Goal: Information Seeking & Learning: Find specific fact

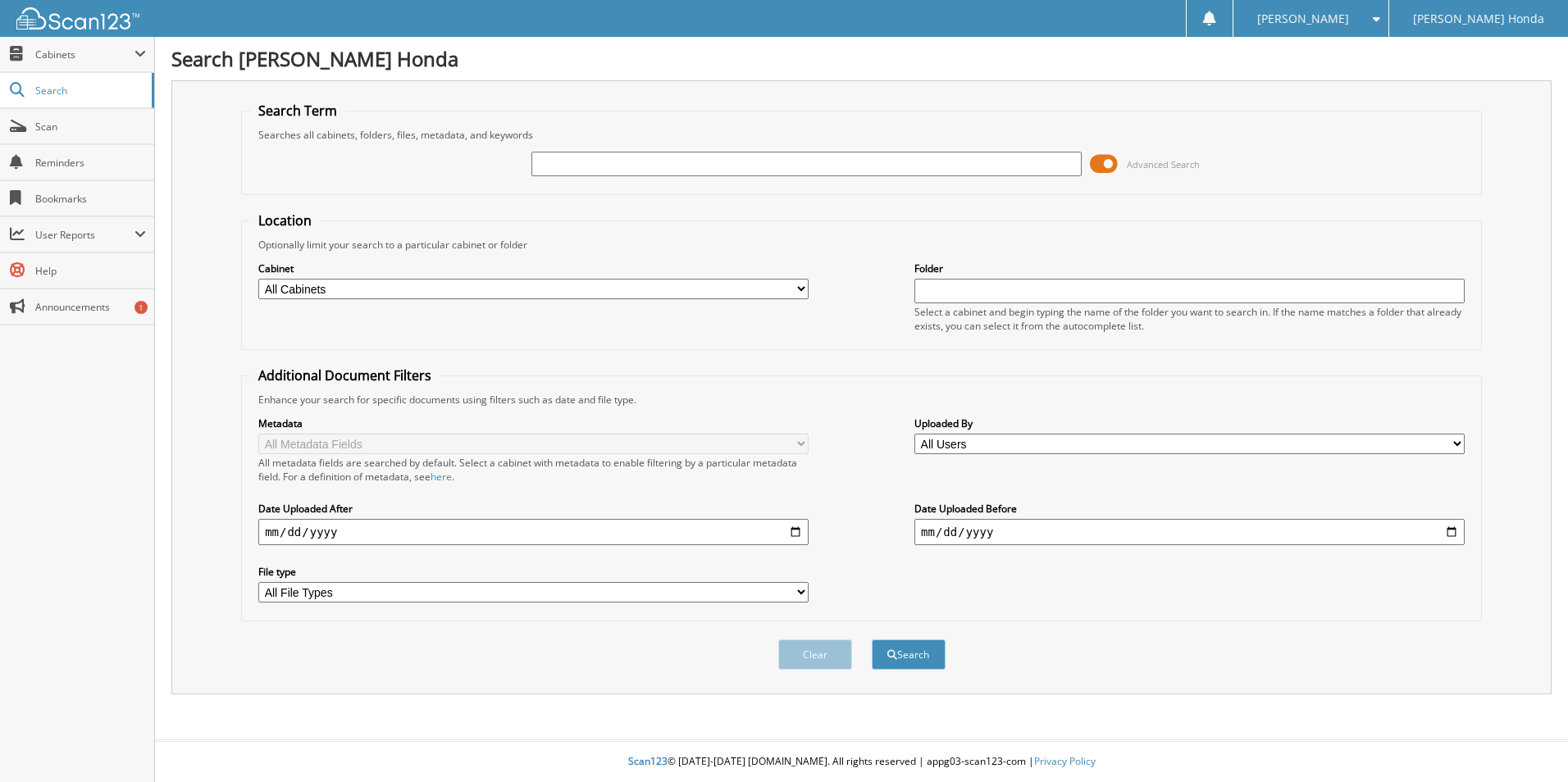
click at [1095, 155] on span at bounding box center [1103, 163] width 28 height 24
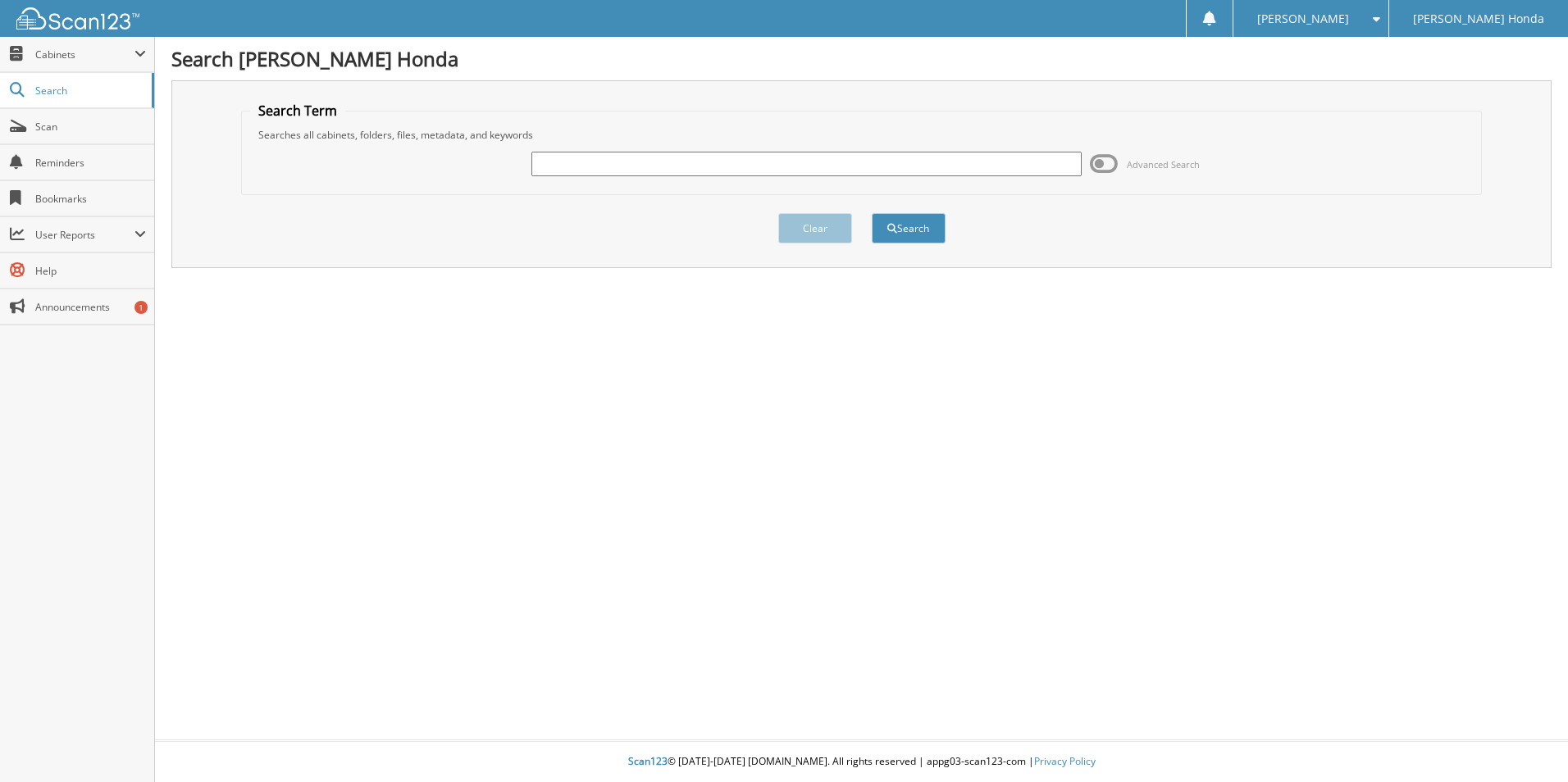
drag, startPoint x: 753, startPoint y: 151, endPoint x: 742, endPoint y: 148, distance: 11.4
click at [752, 151] on div at bounding box center [807, 163] width 550 height 28
click at [734, 167] on input "text" at bounding box center [807, 163] width 550 height 24
type input "398777"
click at [872, 213] on button "Search" at bounding box center [909, 228] width 74 height 31
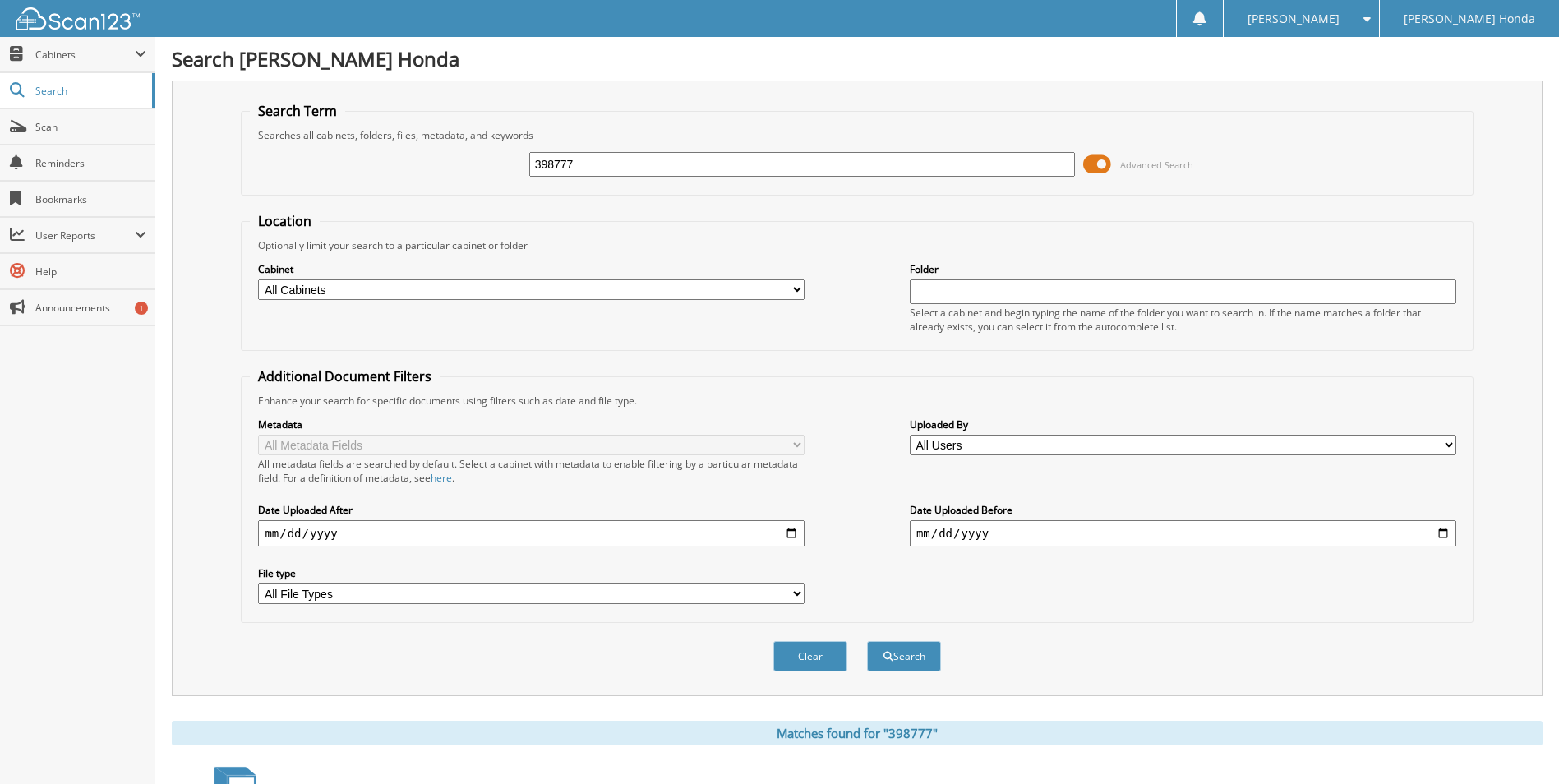
click at [1087, 171] on span at bounding box center [1097, 164] width 28 height 24
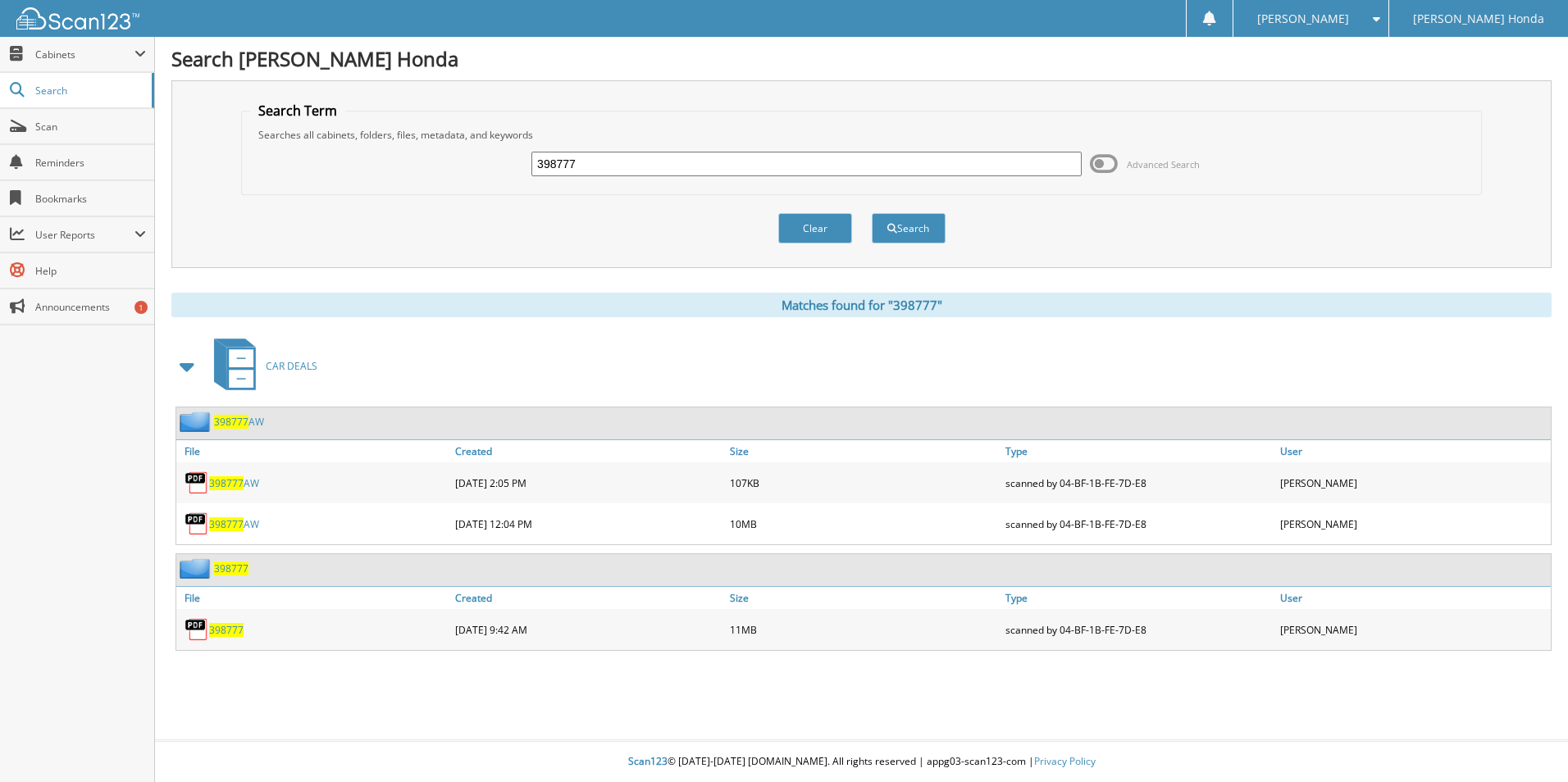
drag, startPoint x: 637, startPoint y: 179, endPoint x: 478, endPoint y: 166, distance: 159.5
click at [478, 166] on div "398777 Advanced Search" at bounding box center [861, 163] width 1222 height 44
drag, startPoint x: 592, startPoint y: 172, endPoint x: 424, endPoint y: 155, distance: 168.9
click at [424, 155] on div "398777 Advanced Search" at bounding box center [861, 163] width 1222 height 44
type input "222554"
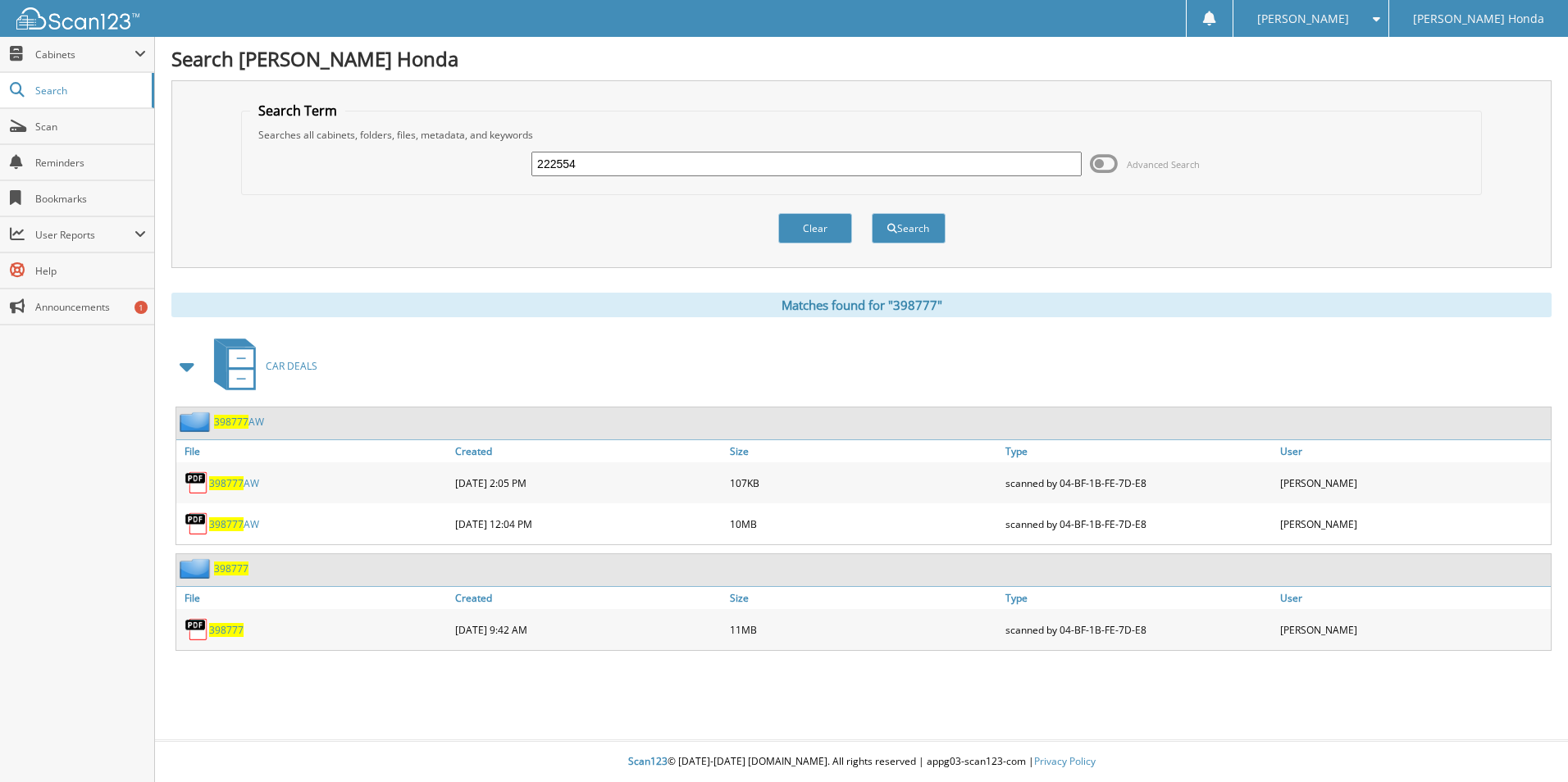
click at [872, 213] on button "Search" at bounding box center [909, 228] width 74 height 31
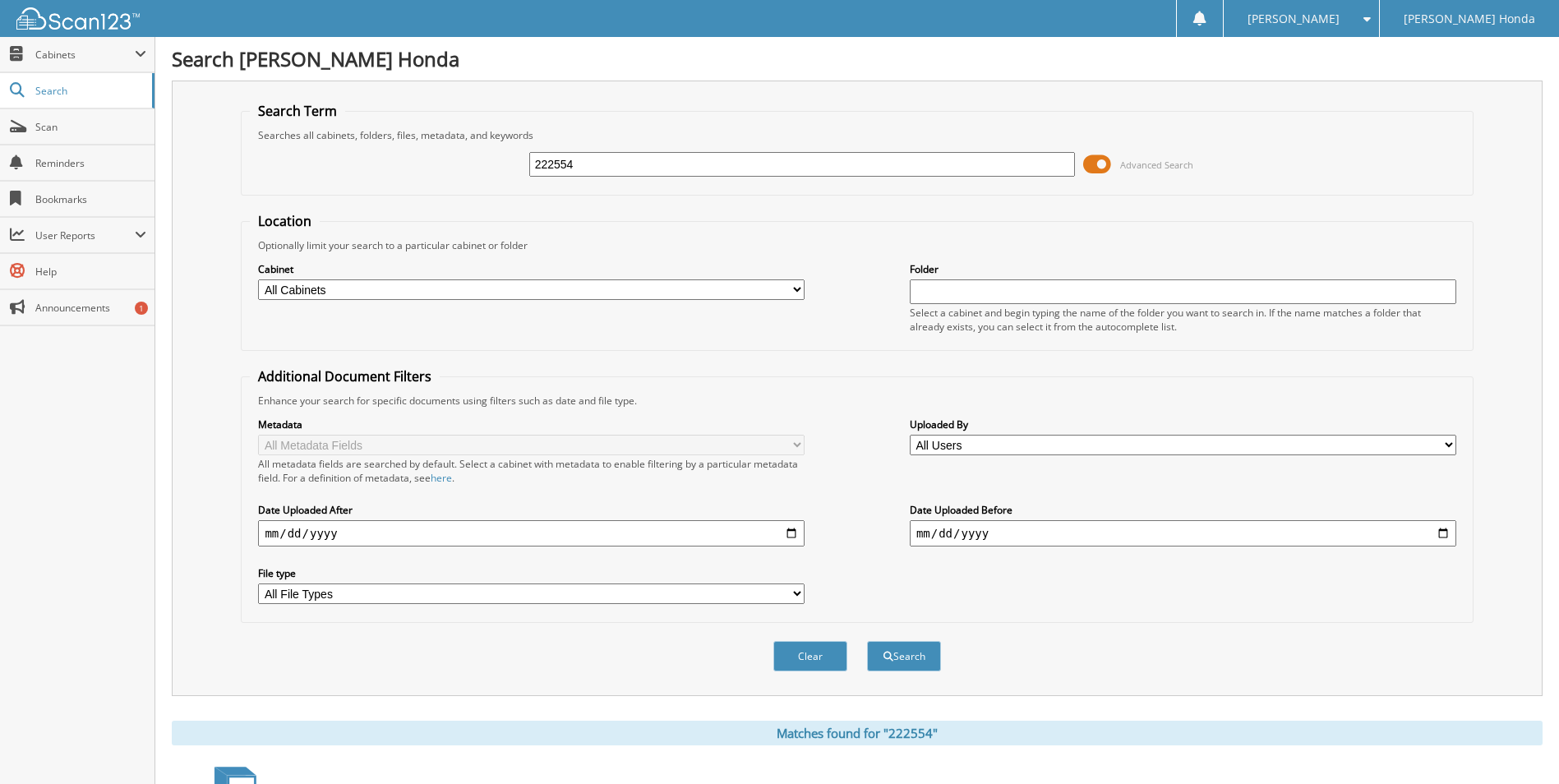
click at [1091, 165] on span at bounding box center [1097, 164] width 28 height 24
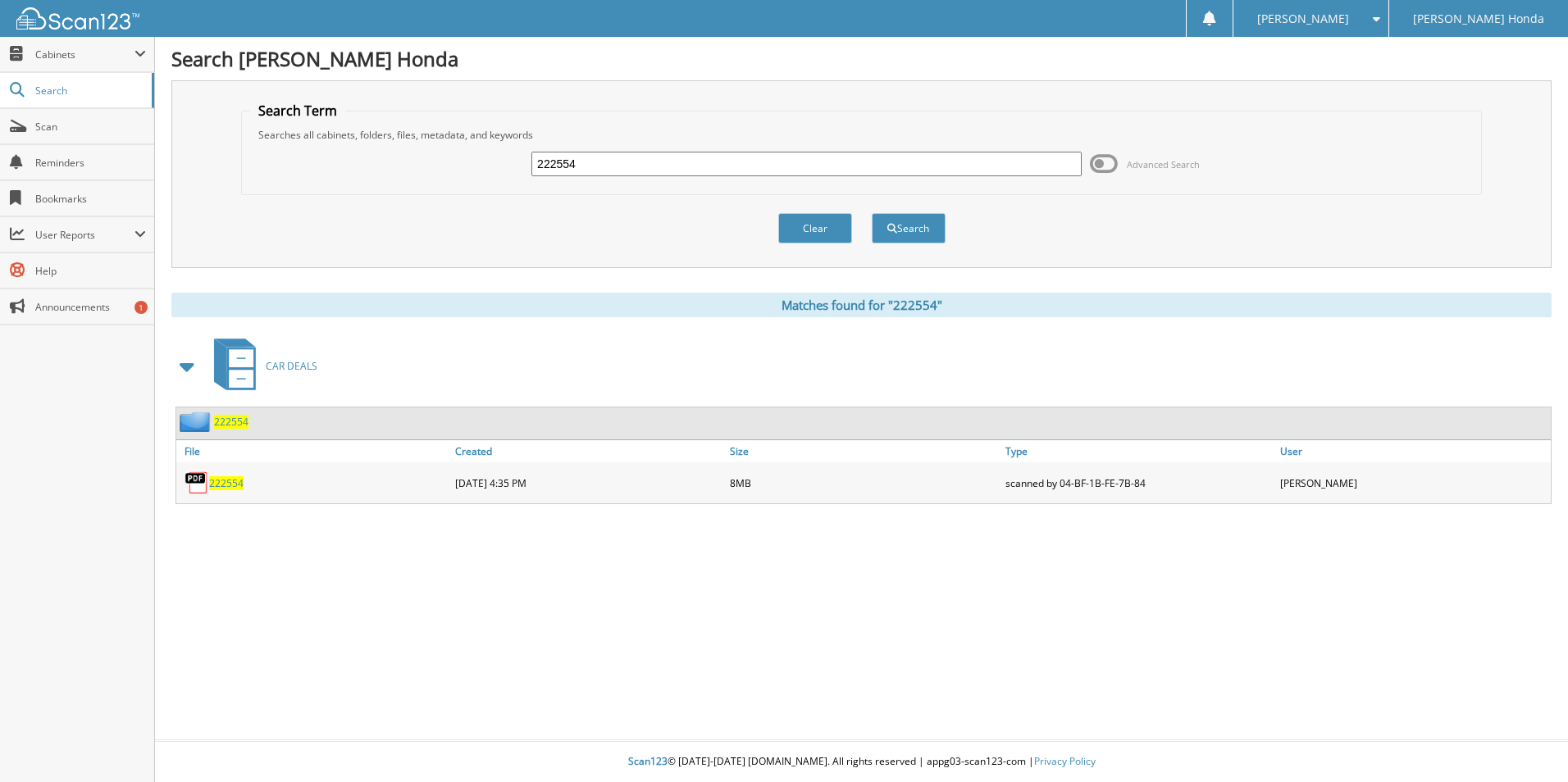
drag, startPoint x: 624, startPoint y: 169, endPoint x: 449, endPoint y: 162, distance: 175.1
click at [457, 164] on div "222554 Advanced Search" at bounding box center [861, 163] width 1222 height 44
type input "117169"
click at [872, 213] on button "Search" at bounding box center [909, 228] width 74 height 31
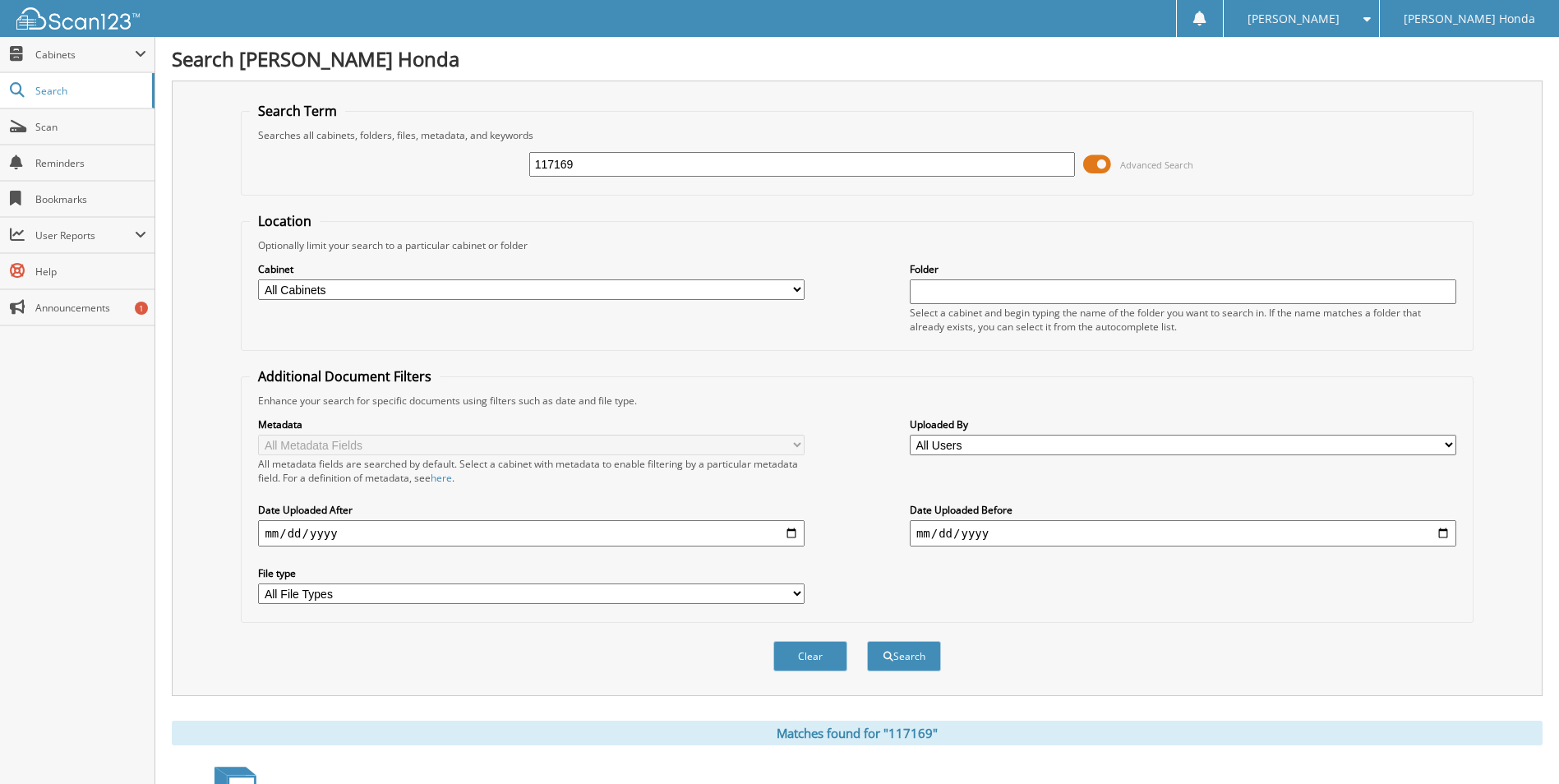
click at [1088, 168] on span at bounding box center [1097, 164] width 28 height 24
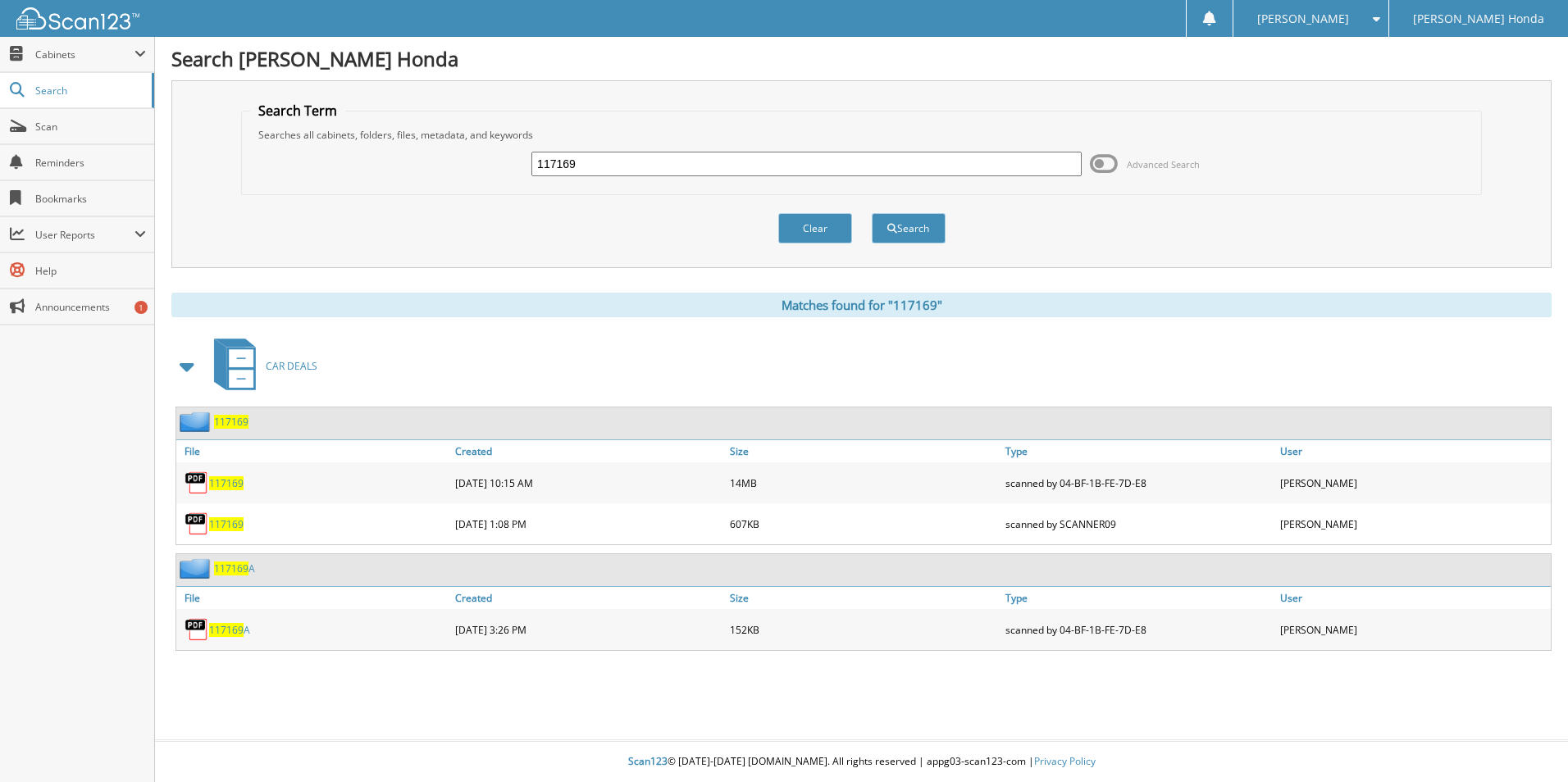
click at [228, 474] on div "117169" at bounding box center [313, 483] width 275 height 32
click at [226, 478] on span "117169" at bounding box center [226, 483] width 34 height 14
